Goal: Information Seeking & Learning: Check status

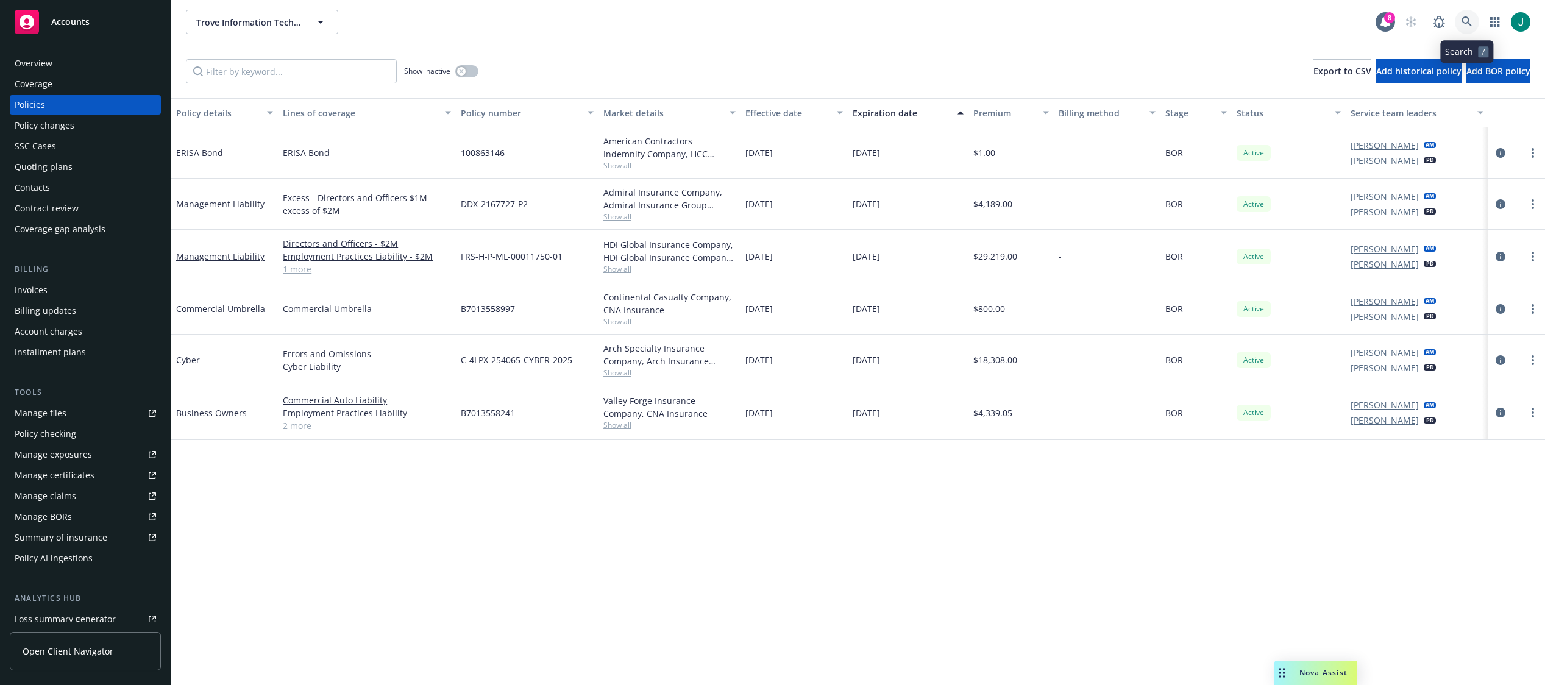
click at [1466, 16] on link at bounding box center [1467, 22] width 24 height 24
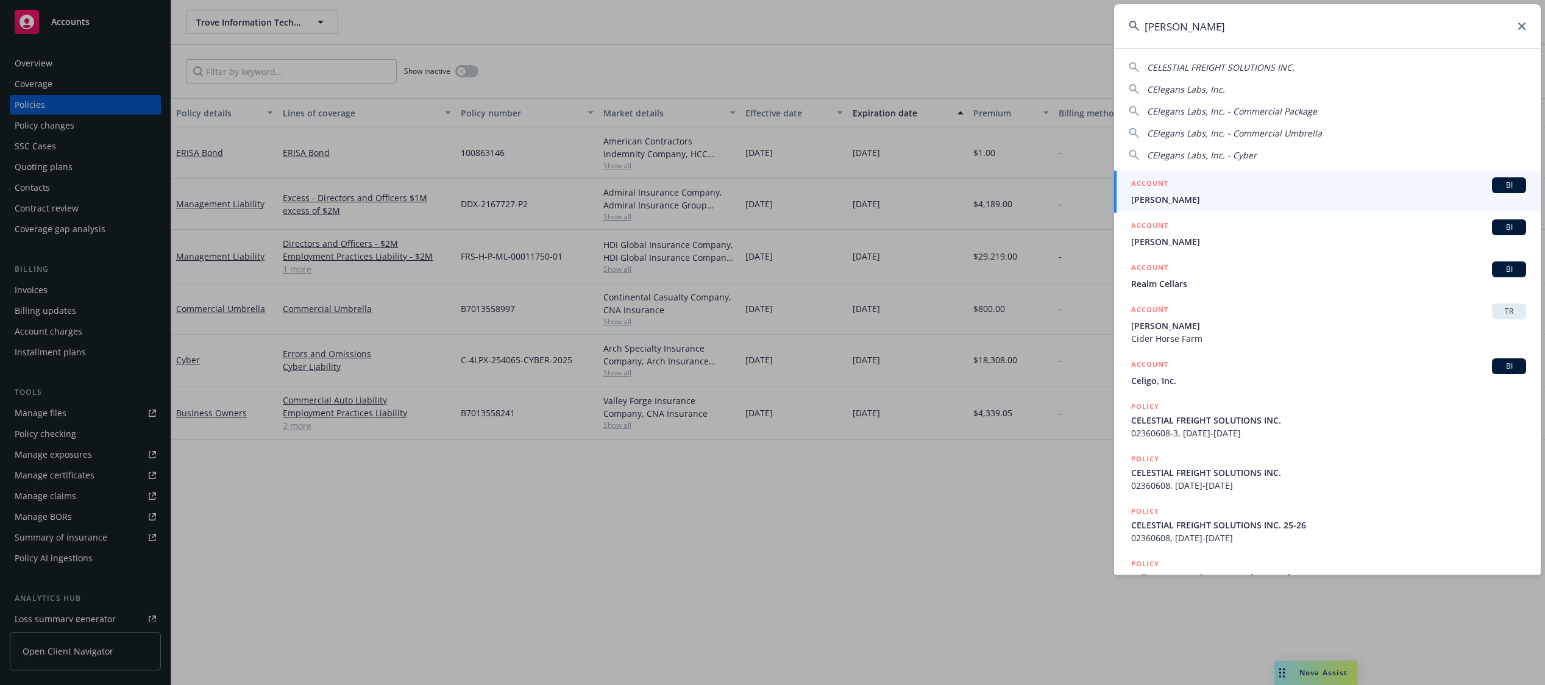
type input "[PERSON_NAME]"
click at [1177, 202] on span "[PERSON_NAME], Inc." at bounding box center [1328, 199] width 395 height 13
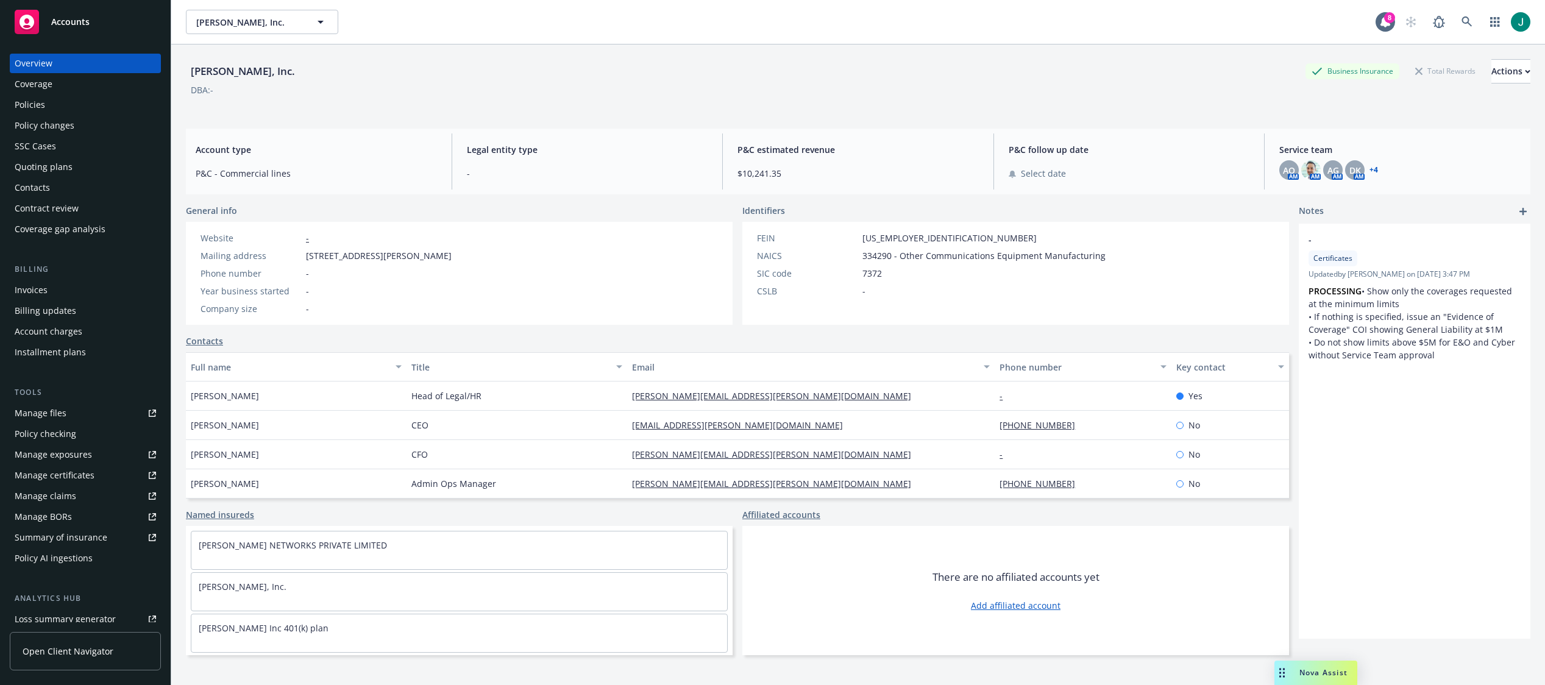
click at [34, 103] on div "Policies" at bounding box center [30, 105] width 30 height 20
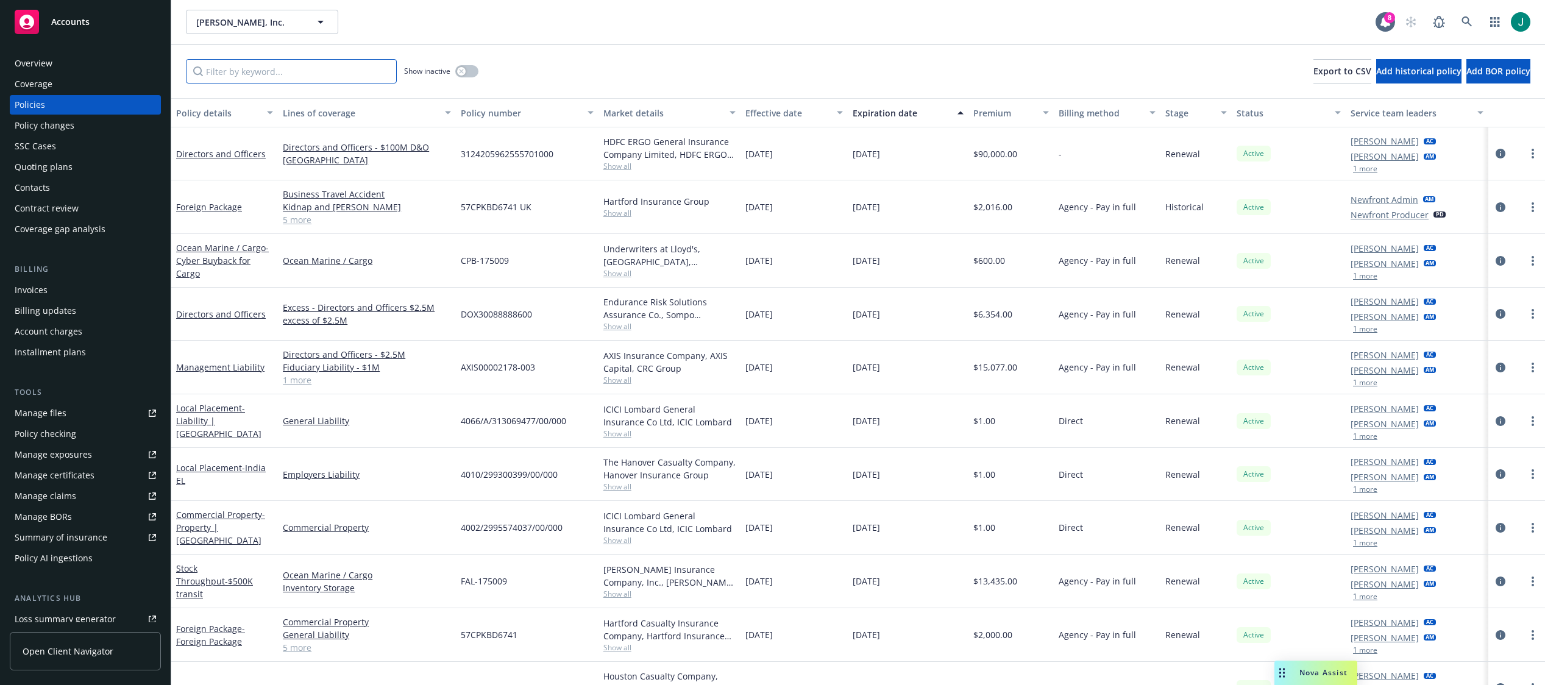
click at [278, 70] on input "Filter by keyword..." at bounding box center [291, 71] width 211 height 24
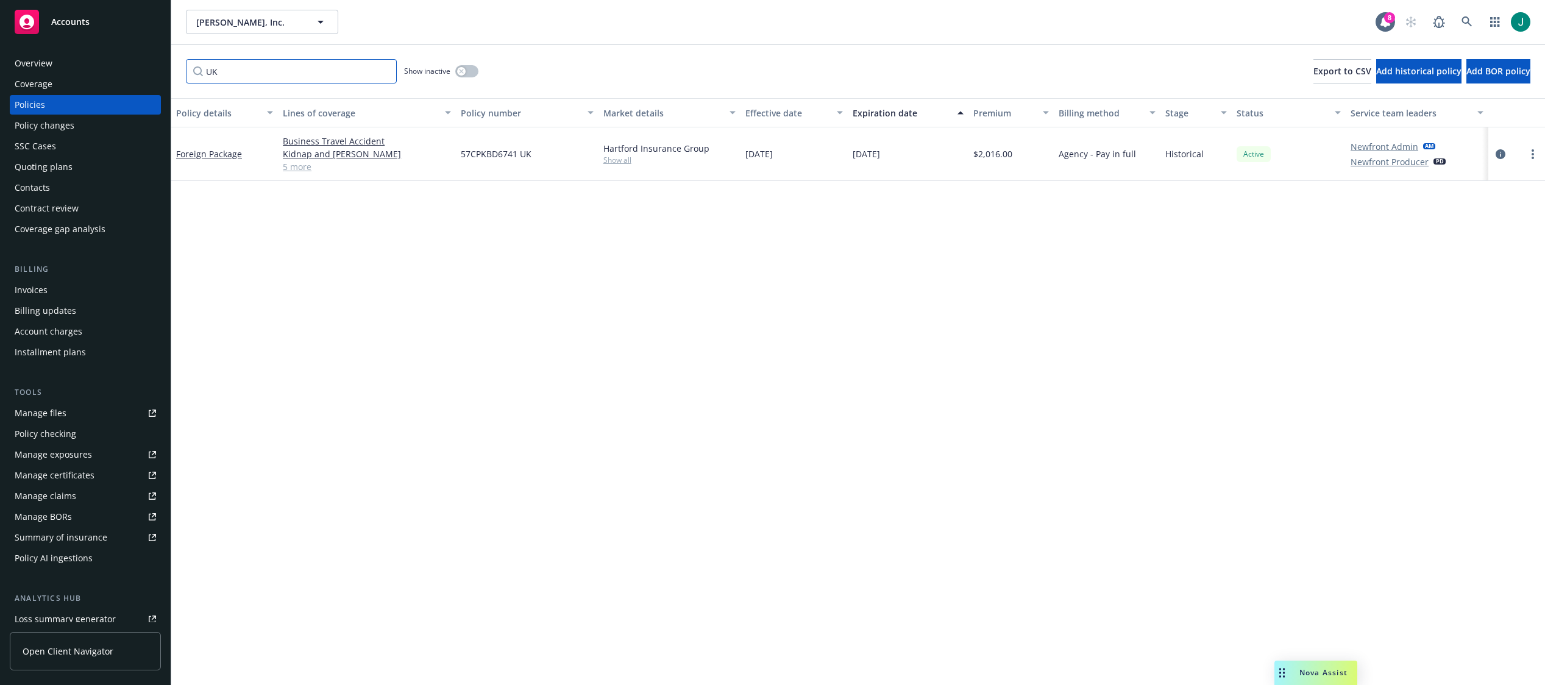
type input "UK"
click at [304, 165] on link "5 more" at bounding box center [367, 166] width 168 height 13
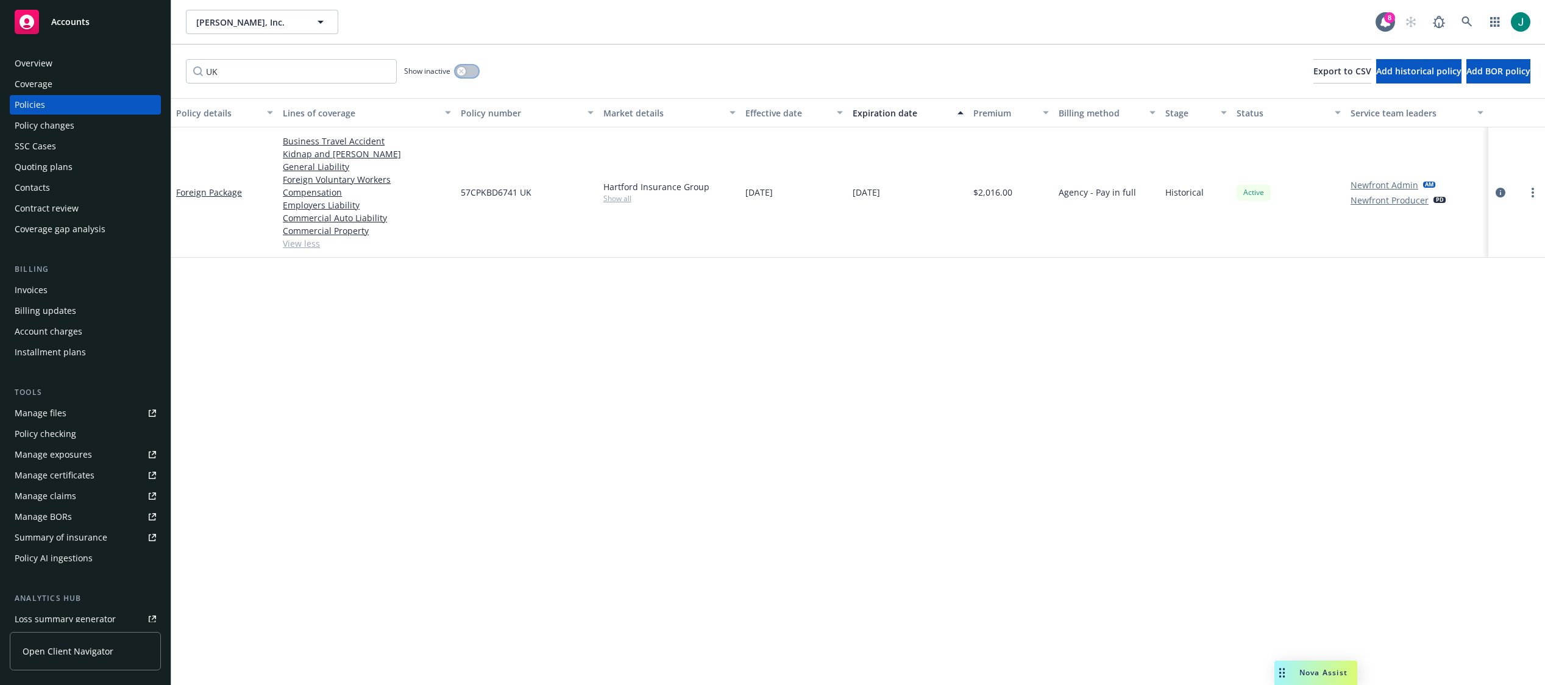
click at [464, 68] on div "button" at bounding box center [461, 71] width 9 height 9
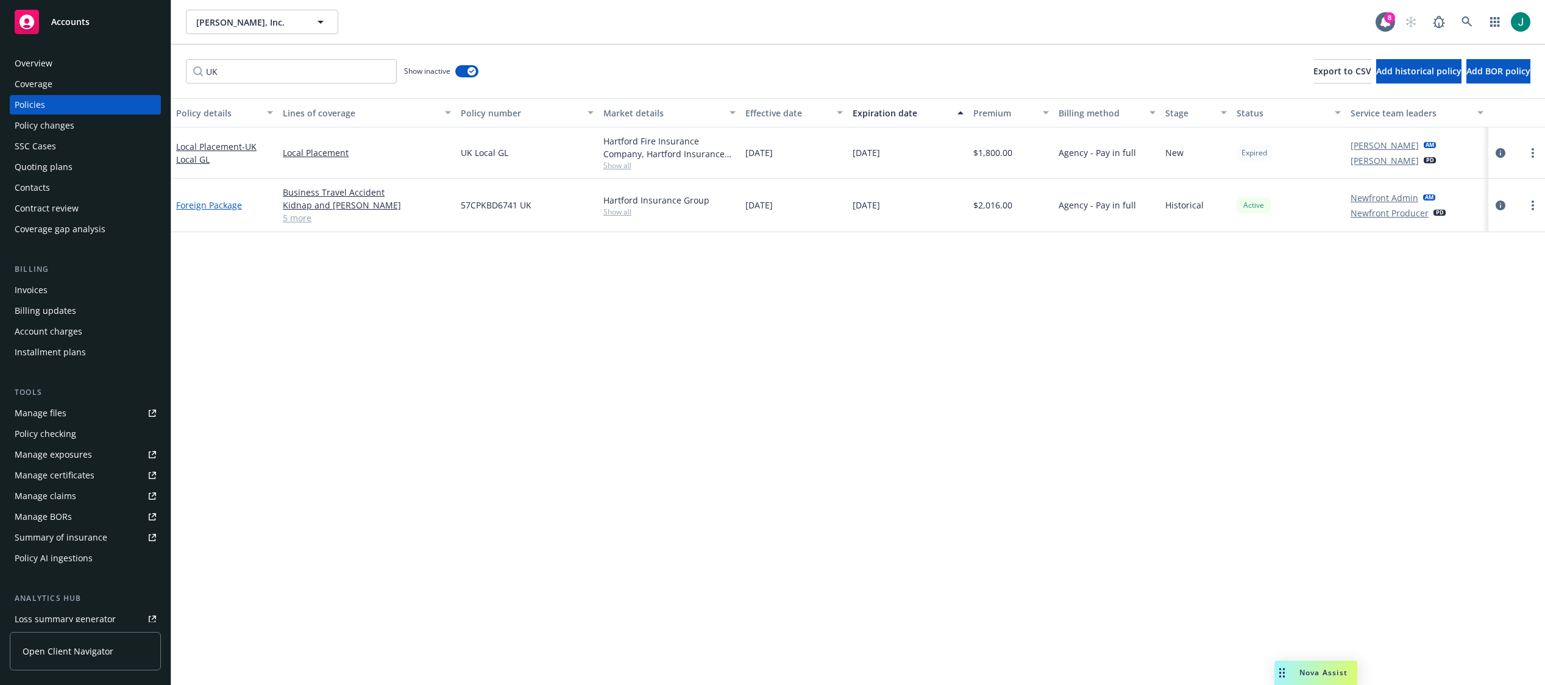
click at [221, 207] on link "Foreign Package" at bounding box center [209, 205] width 66 height 12
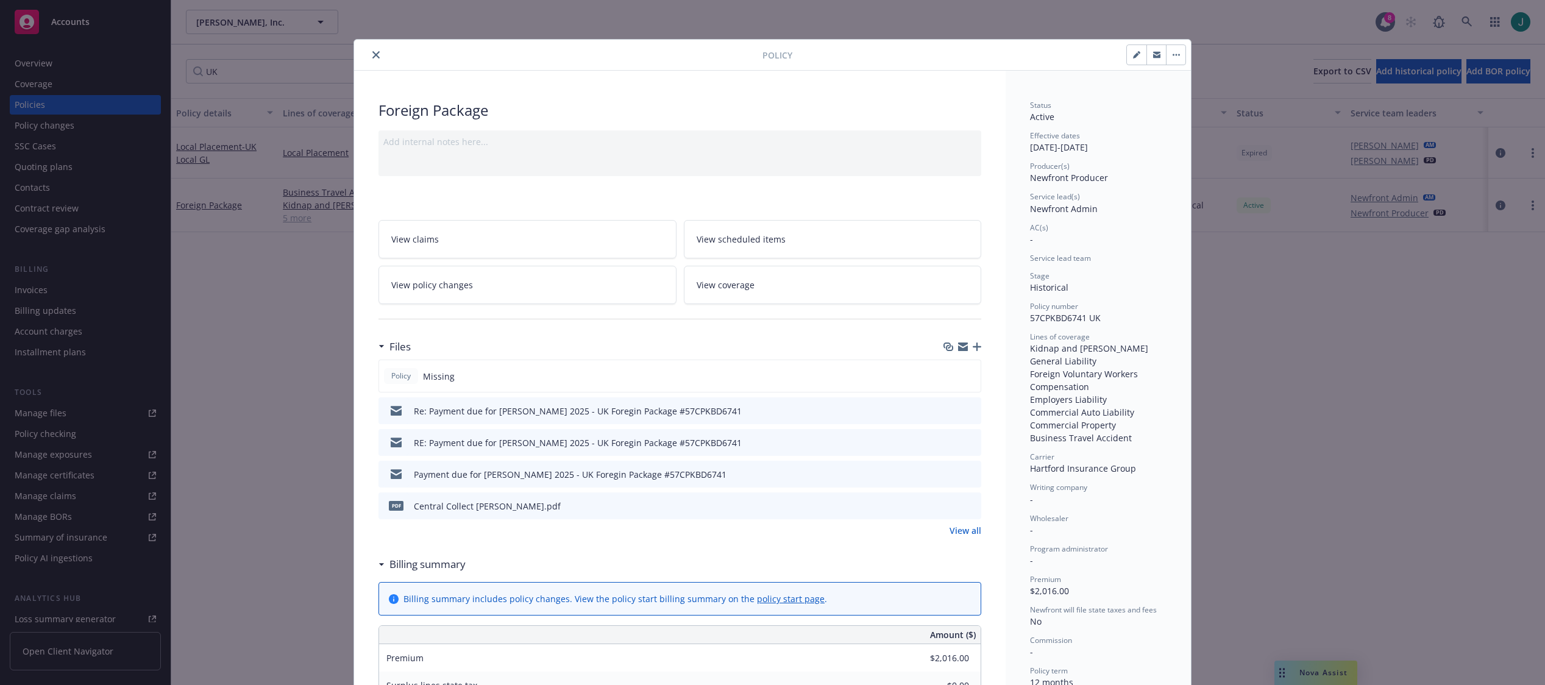
click at [964, 409] on icon "preview file" at bounding box center [969, 410] width 11 height 9
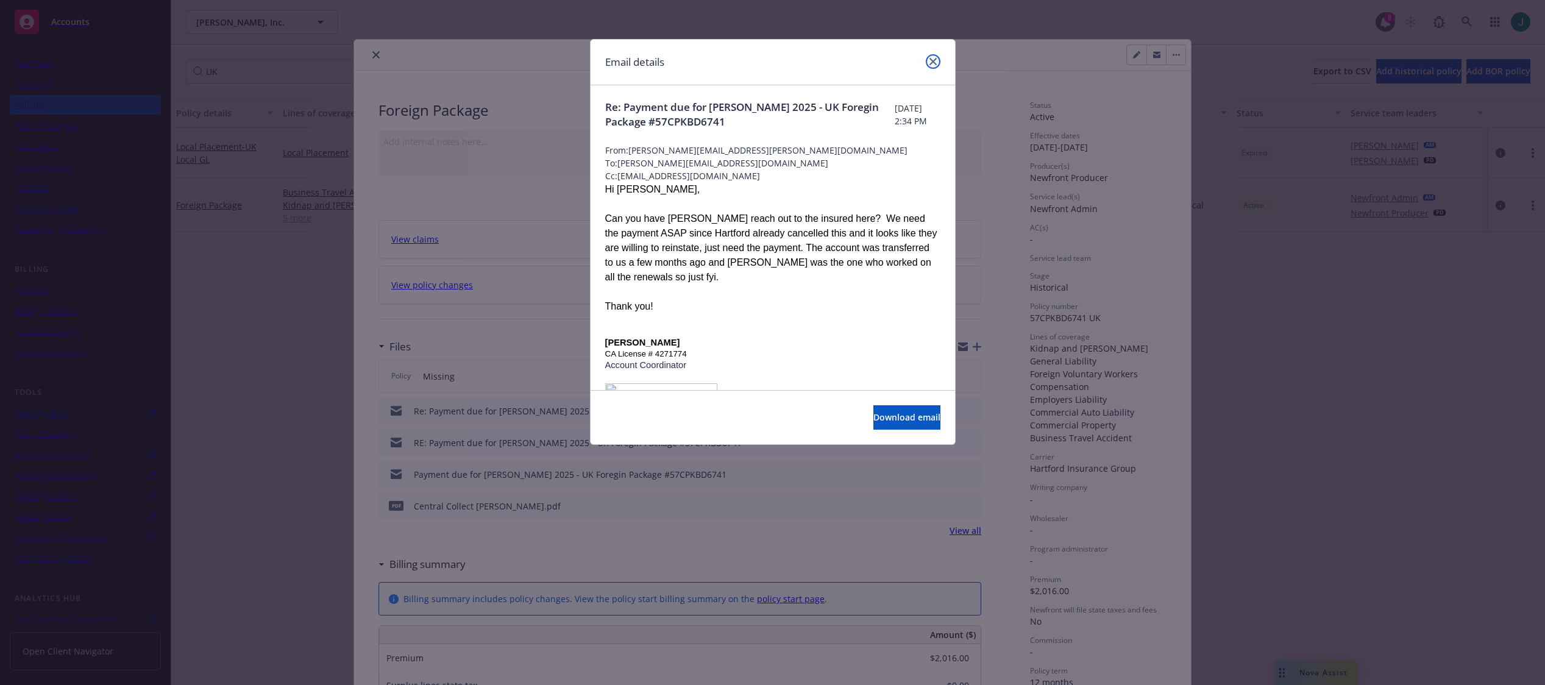
click at [938, 62] on link "close" at bounding box center [933, 61] width 15 height 15
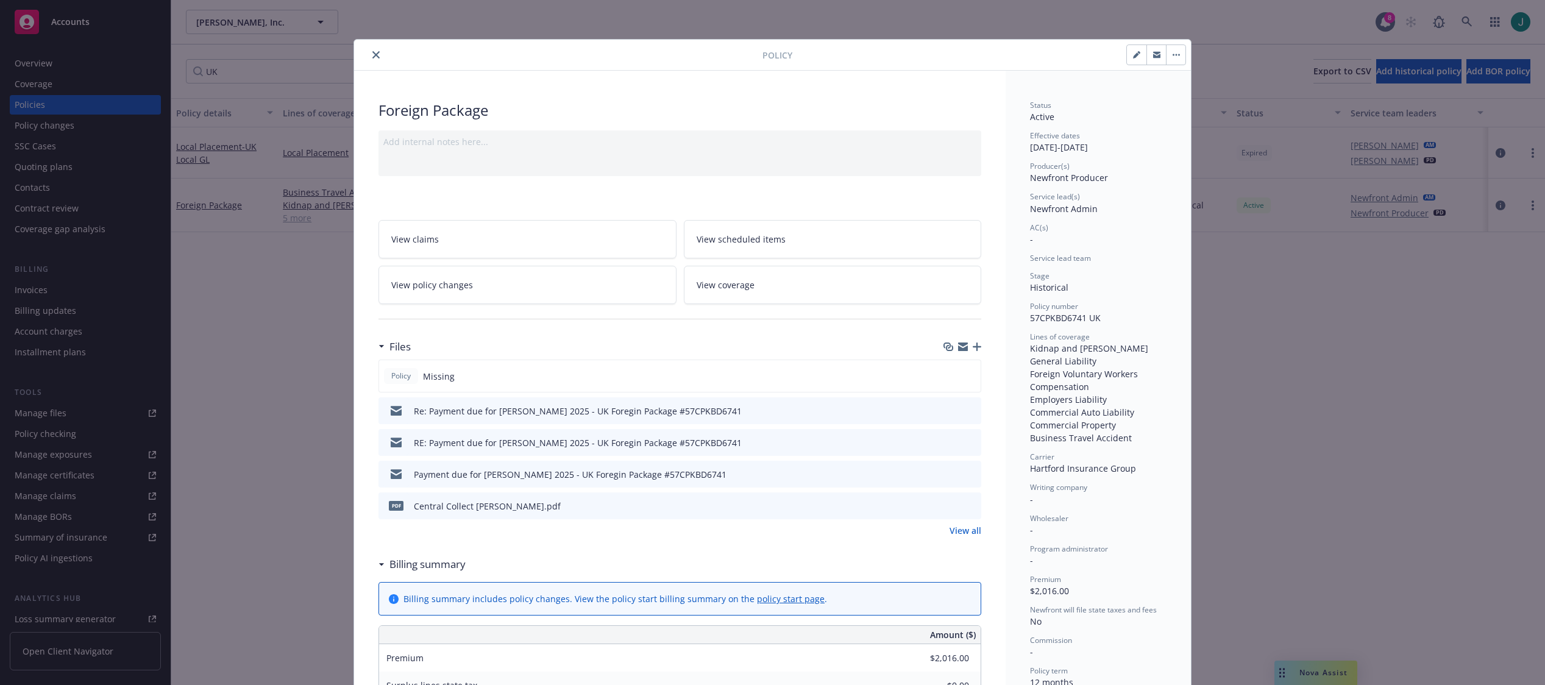
click at [372, 54] on icon "close" at bounding box center [375, 54] width 7 height 7
